Goal: Check status

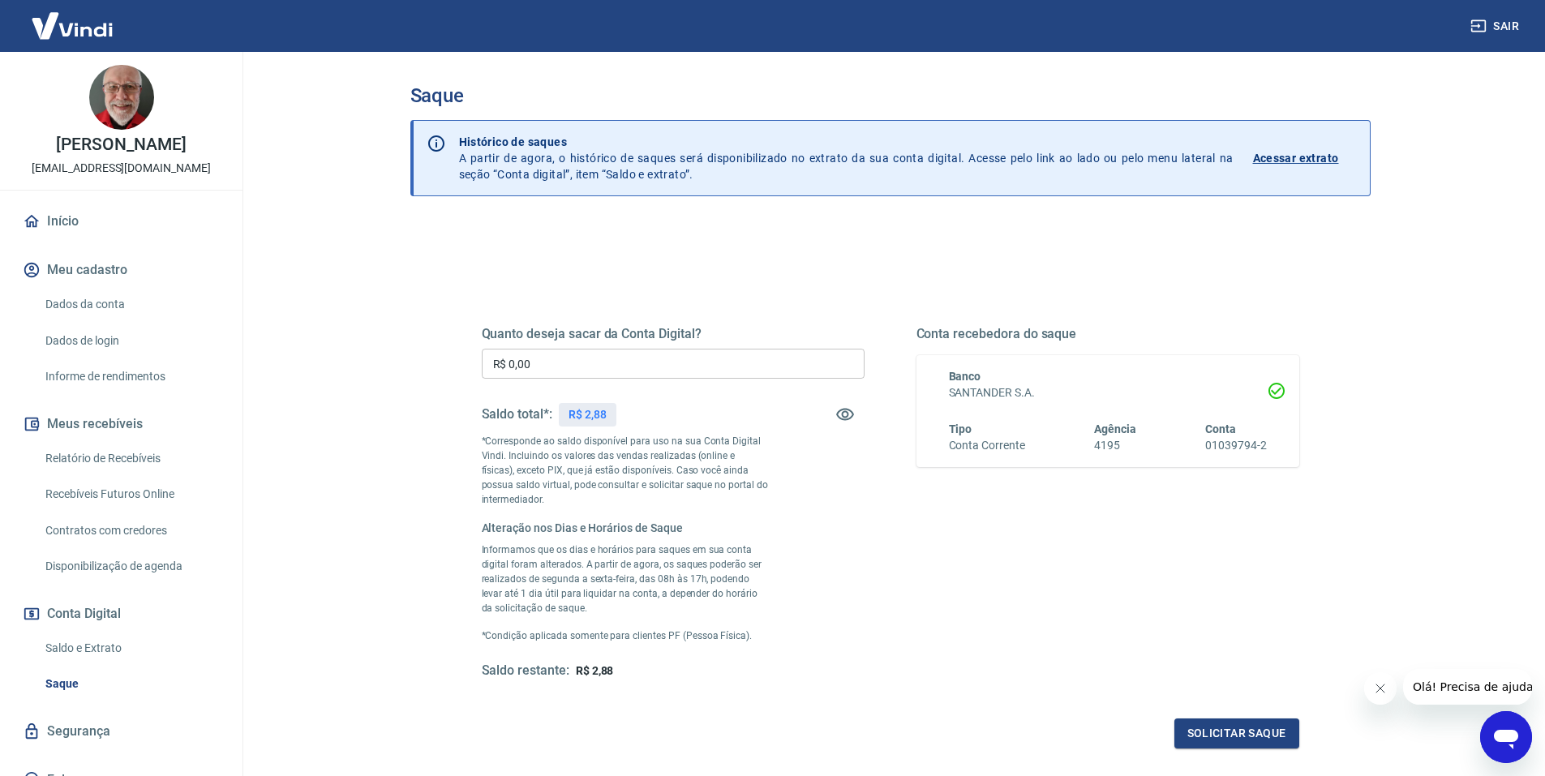
click at [1313, 161] on p "Acessar extrato" at bounding box center [1296, 158] width 86 height 16
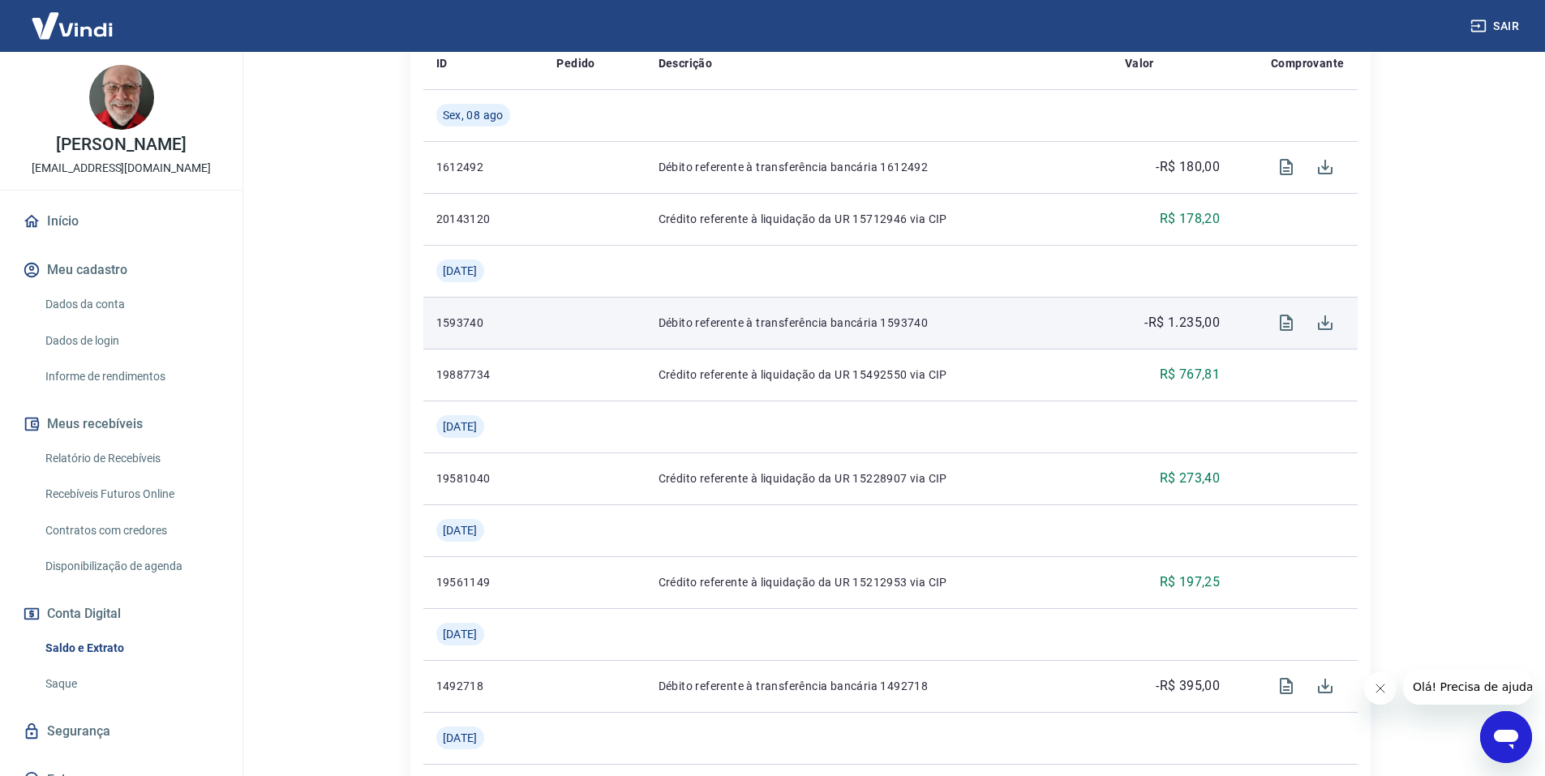
scroll to position [487, 0]
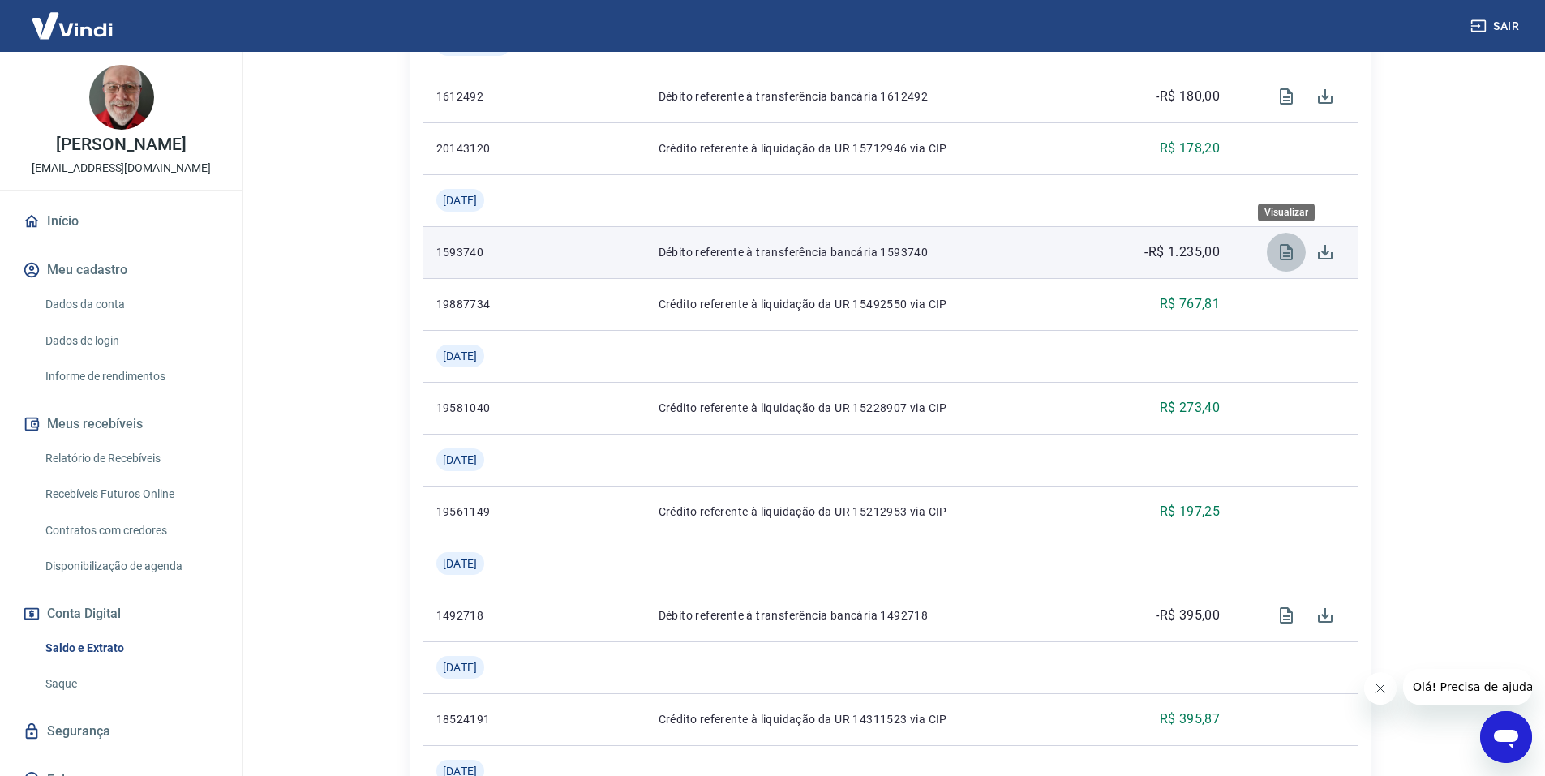
click at [1289, 255] on icon "Visualizar" at bounding box center [1286, 252] width 19 height 19
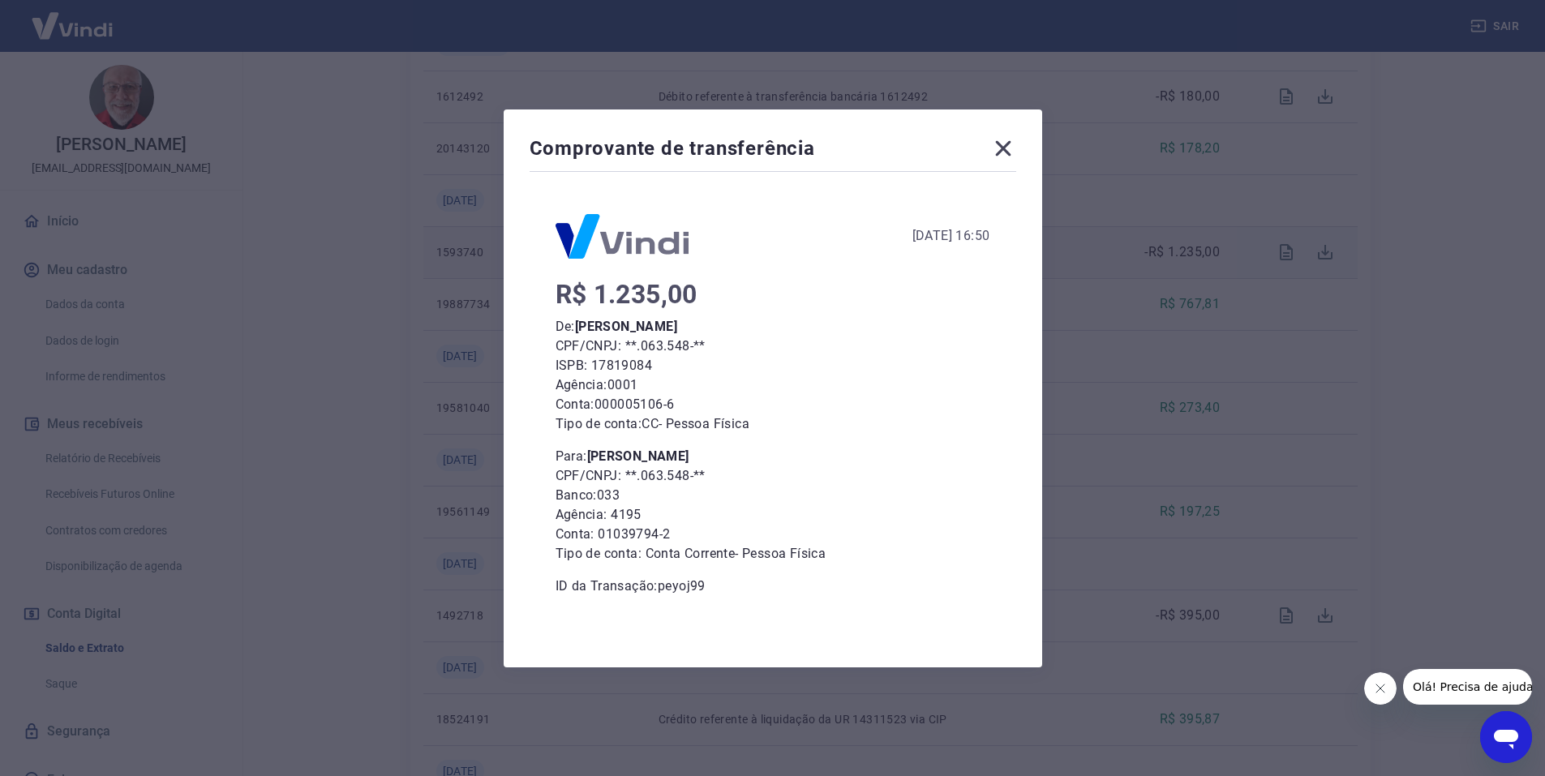
click at [1002, 148] on icon at bounding box center [1003, 148] width 26 height 26
